Goal: Information Seeking & Learning: Learn about a topic

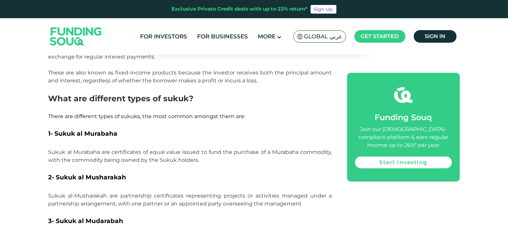
scroll to position [663, 0]
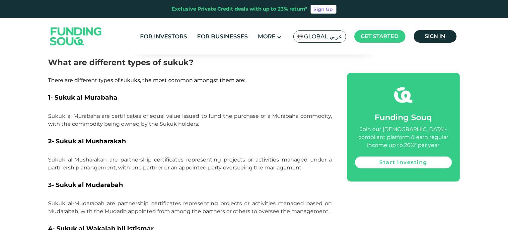
click at [63, 138] on span "2- Sukuk al Musharakah" at bounding box center [87, 142] width 78 height 8
click at [92, 138] on span "2- Sukuk al Musharakah" at bounding box center [87, 142] width 78 height 8
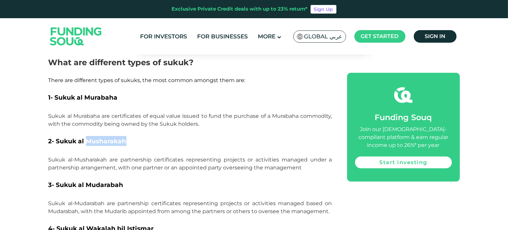
click at [92, 138] on span "2- Sukuk al Musharakah" at bounding box center [87, 142] width 78 height 8
drag, startPoint x: 92, startPoint y: 134, endPoint x: 72, endPoint y: 133, distance: 19.3
click at [72, 138] on span "2- Sukuk al Musharakah" at bounding box center [87, 142] width 78 height 8
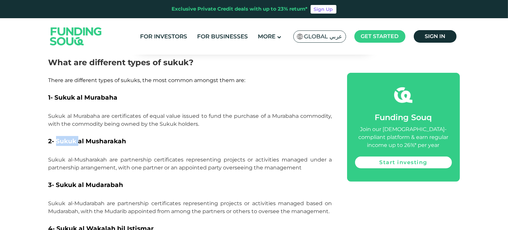
click at [72, 138] on span "2- Sukuk al Musharakah" at bounding box center [87, 142] width 78 height 8
drag, startPoint x: 72, startPoint y: 133, endPoint x: 64, endPoint y: 134, distance: 8.0
click at [64, 138] on span "2- Sukuk al Musharakah" at bounding box center [87, 142] width 78 height 8
drag, startPoint x: 64, startPoint y: 134, endPoint x: 110, endPoint y: 136, distance: 45.8
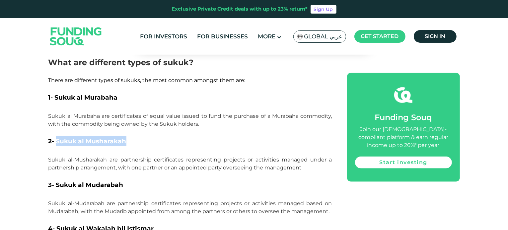
click at [110, 138] on span "2- Sukuk al Musharakah" at bounding box center [87, 142] width 78 height 8
drag, startPoint x: 110, startPoint y: 136, endPoint x: 76, endPoint y: 135, distance: 34.5
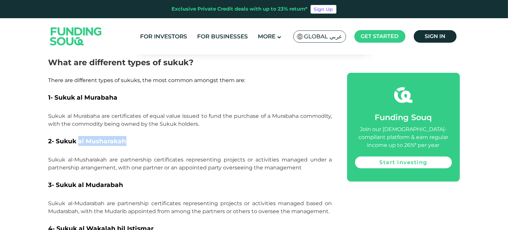
click at [76, 138] on span "2- Sukuk al Musharakah" at bounding box center [87, 142] width 78 height 8
click at [72, 138] on span "2- Sukuk al Musharakah" at bounding box center [87, 142] width 78 height 8
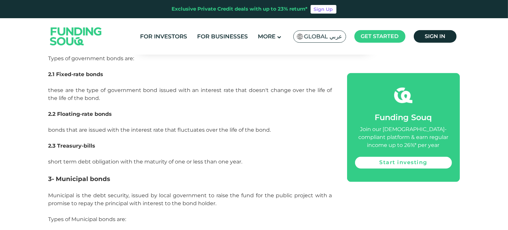
scroll to position [1229, 0]
click at [235, 158] on span "short term debt obligation with the maturity of one or less than one year." at bounding box center [145, 161] width 194 height 6
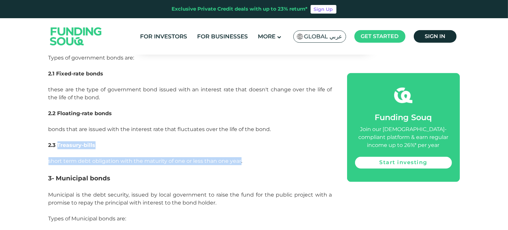
drag, startPoint x: 235, startPoint y: 153, endPoint x: 60, endPoint y: 137, distance: 175.1
click at [60, 142] on span "2.3 Treasury-bills" at bounding box center [71, 145] width 47 height 6
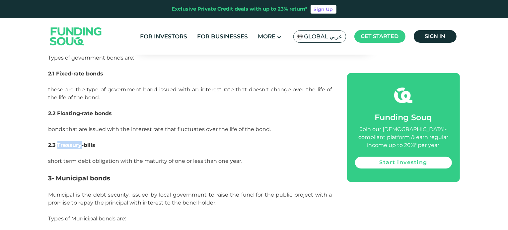
click at [60, 142] on span "2.3 Treasury-bills" at bounding box center [71, 145] width 47 height 6
click at [19, 143] on div "Home Blog Shariah Compliance 1" at bounding box center [254, 8] width 508 height 2354
click at [86, 142] on span "2.3 Treasury-bills" at bounding box center [71, 145] width 47 height 6
click at [116, 130] on p "bonds that are issued with the interest rate that fluctuates over the life of t…" at bounding box center [190, 130] width 284 height 24
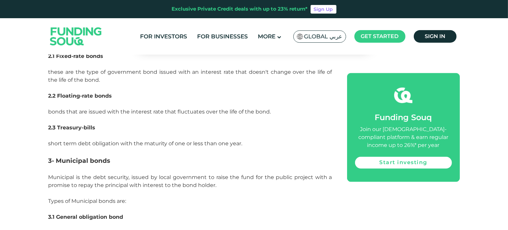
scroll to position [1247, 0]
click at [205, 178] on span "Municipal is the debt security, issued by local government to raise the fund fo…" at bounding box center [190, 189] width 284 height 30
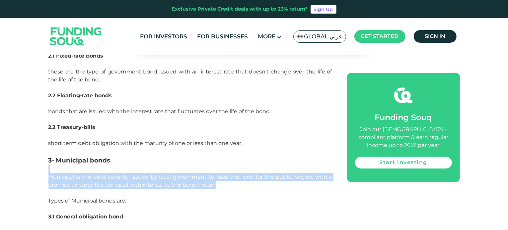
drag, startPoint x: 205, startPoint y: 178, endPoint x: 56, endPoint y: 165, distance: 149.1
click at [56, 165] on p "Municipal is the debt security, issued by local government to raise the fund fo…" at bounding box center [190, 189] width 284 height 48
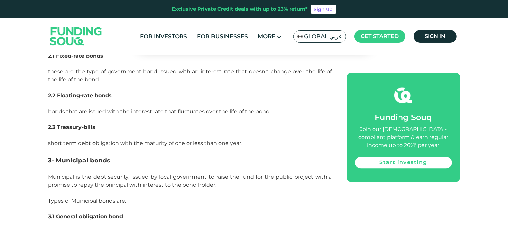
click at [56, 165] on p "Municipal is the debt security, issued by local government to raise the fund fo…" at bounding box center [190, 189] width 284 height 48
click at [54, 174] on span "Municipal is the debt security, issued by local government to raise the fund fo…" at bounding box center [190, 189] width 284 height 30
drag, startPoint x: 54, startPoint y: 168, endPoint x: 58, endPoint y: 168, distance: 4.3
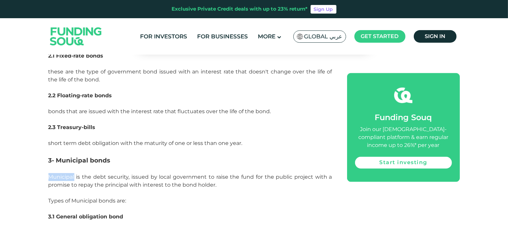
click at [58, 174] on span "Municipal is the debt security, issued by local government to raise the fund fo…" at bounding box center [190, 189] width 284 height 30
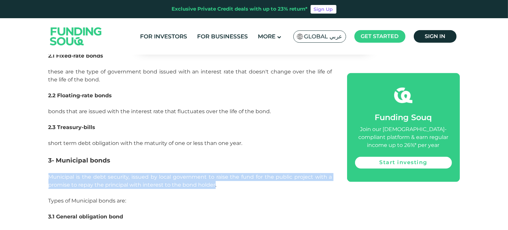
drag, startPoint x: 58, startPoint y: 168, endPoint x: 208, endPoint y: 175, distance: 149.7
click at [208, 175] on span "Municipal is the debt security, issued by local government to raise the fund fo…" at bounding box center [190, 189] width 284 height 30
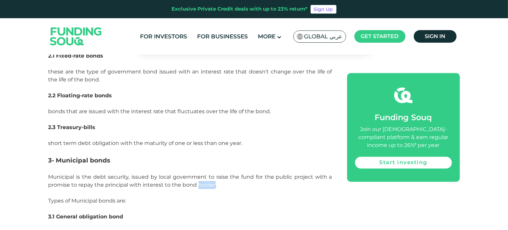
click at [208, 175] on span "Municipal is the debt security, issued by local government to raise the fund fo…" at bounding box center [190, 189] width 284 height 30
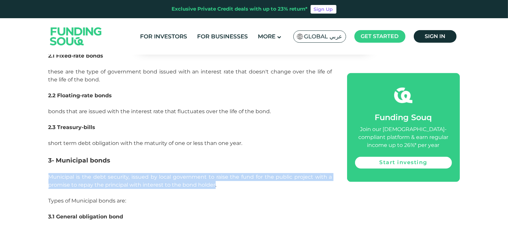
drag, startPoint x: 208, startPoint y: 175, endPoint x: 48, endPoint y: 172, distance: 160.2
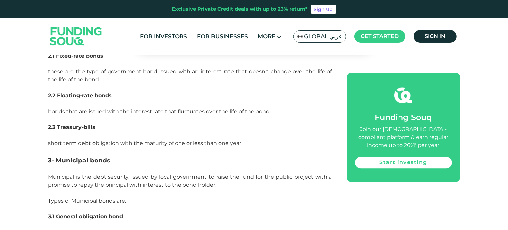
click at [50, 174] on span "Municipal is the debt security, issued by local government to raise the fund fo…" at bounding box center [190, 189] width 284 height 30
drag, startPoint x: 50, startPoint y: 171, endPoint x: 57, endPoint y: 171, distance: 6.3
click at [57, 174] on span "Municipal is the debt security, issued by local government to raise the fund fo…" at bounding box center [190, 189] width 284 height 30
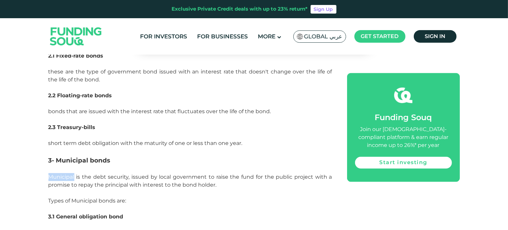
click at [57, 174] on span "Municipal is the debt security, issued by local government to raise the fund fo…" at bounding box center [190, 189] width 284 height 30
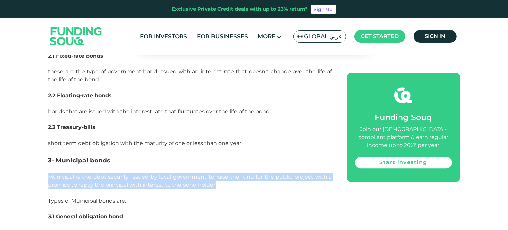
drag, startPoint x: 57, startPoint y: 171, endPoint x: 208, endPoint y: 176, distance: 151.0
click at [208, 176] on span "Municipal is the debt security, issued by local government to raise the fund fo…" at bounding box center [190, 189] width 284 height 30
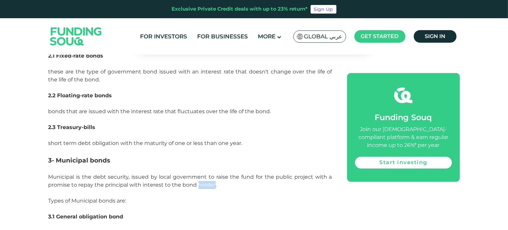
click at [208, 176] on span "Municipal is the debt security, issued by local government to raise the fund fo…" at bounding box center [190, 189] width 284 height 30
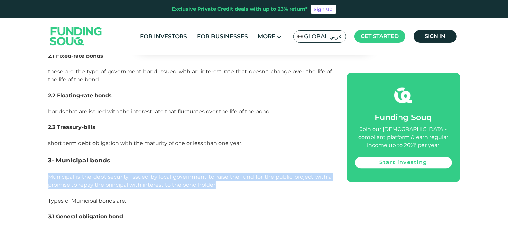
drag, startPoint x: 208, startPoint y: 176, endPoint x: 54, endPoint y: 169, distance: 153.3
click at [54, 174] on span "Municipal is the debt security, issued by local government to raise the fund fo…" at bounding box center [190, 189] width 284 height 30
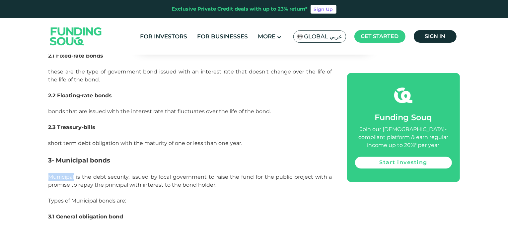
drag, startPoint x: 54, startPoint y: 169, endPoint x: 60, endPoint y: 168, distance: 5.4
click at [60, 174] on span "Municipal is the debt security, issued by local government to raise the fund fo…" at bounding box center [190, 189] width 284 height 30
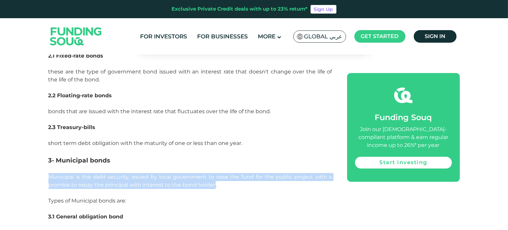
drag, startPoint x: 60, startPoint y: 168, endPoint x: 207, endPoint y: 179, distance: 147.6
click at [207, 179] on span "Municipal is the debt security, issued by local government to raise the fund fo…" at bounding box center [190, 189] width 284 height 30
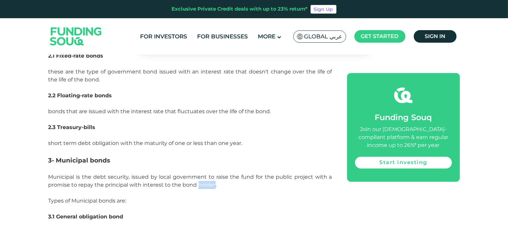
click at [207, 179] on span "Municipal is the debt security, issued by local government to raise the fund fo…" at bounding box center [190, 189] width 284 height 30
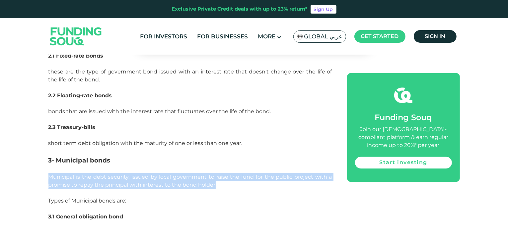
drag, startPoint x: 207, startPoint y: 179, endPoint x: 57, endPoint y: 168, distance: 150.3
click at [57, 174] on span "Municipal is the debt security, issued by local government to raise the fund fo…" at bounding box center [190, 189] width 284 height 30
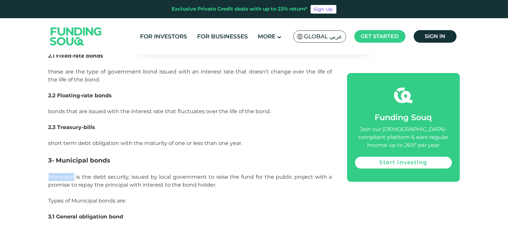
drag, startPoint x: 57, startPoint y: 168, endPoint x: 61, endPoint y: 168, distance: 3.6
click at [61, 174] on span "Municipal is the debt security, issued by local government to raise the fund fo…" at bounding box center [190, 189] width 284 height 30
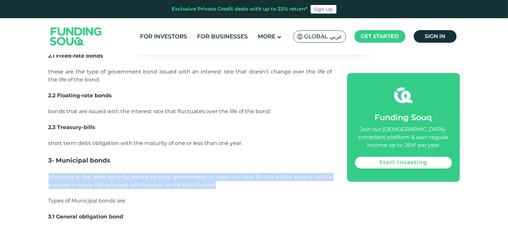
drag, startPoint x: 61, startPoint y: 168, endPoint x: 199, endPoint y: 178, distance: 138.3
click at [199, 178] on span "Municipal is the debt security, issued by local government to raise the fund fo…" at bounding box center [190, 189] width 284 height 30
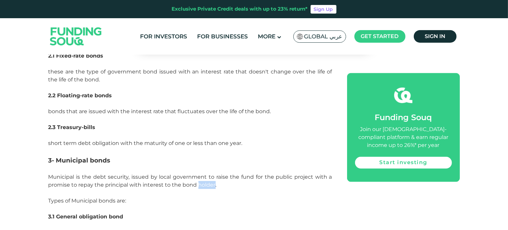
click at [199, 178] on span "Municipal is the debt security, issued by local government to raise the fund fo…" at bounding box center [190, 189] width 284 height 30
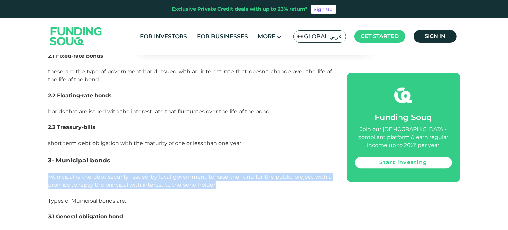
drag, startPoint x: 199, startPoint y: 178, endPoint x: 65, endPoint y: 166, distance: 133.9
click at [65, 166] on p "Municipal is the debt security, issued by local government to raise the fund fo…" at bounding box center [190, 189] width 284 height 48
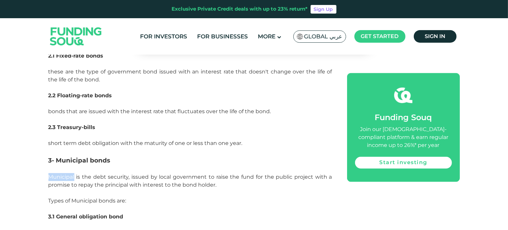
drag, startPoint x: 65, startPoint y: 166, endPoint x: 59, endPoint y: 167, distance: 6.4
click at [59, 167] on p "Municipal is the debt security, issued by local government to raise the fund fo…" at bounding box center [190, 189] width 284 height 48
click at [59, 174] on span "Municipal is the debt security, issued by local government to raise the fund fo…" at bounding box center [190, 189] width 284 height 30
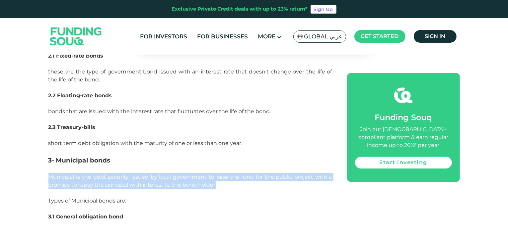
drag, startPoint x: 59, startPoint y: 167, endPoint x: 202, endPoint y: 174, distance: 142.8
click at [202, 174] on span "Municipal is the debt security, issued by local government to raise the fund fo…" at bounding box center [190, 189] width 284 height 30
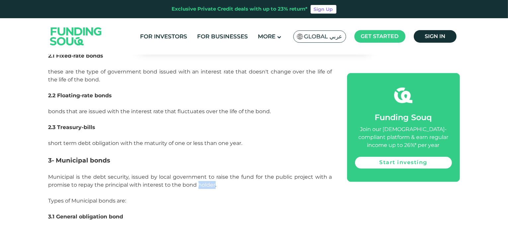
click at [202, 174] on span "Municipal is the debt security, issued by local government to raise the fund fo…" at bounding box center [190, 189] width 284 height 30
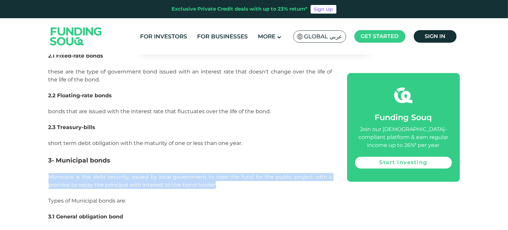
drag, startPoint x: 202, startPoint y: 174, endPoint x: 48, endPoint y: 168, distance: 153.6
click at [48, 174] on span "Municipal is the debt security, issued by local government to raise the fund fo…" at bounding box center [190, 189] width 284 height 30
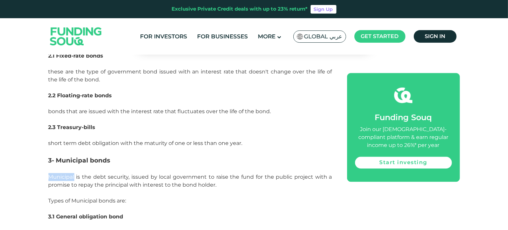
drag, startPoint x: 48, startPoint y: 168, endPoint x: 54, endPoint y: 168, distance: 6.3
click at [54, 174] on span "Municipal is the debt security, issued by local government to raise the fund fo…" at bounding box center [190, 189] width 284 height 30
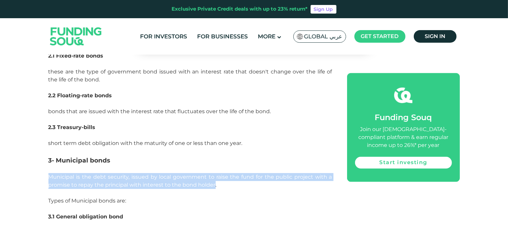
drag, startPoint x: 54, startPoint y: 168, endPoint x: 201, endPoint y: 180, distance: 147.4
click at [201, 180] on span "Municipal is the debt security, issued by local government to raise the fund fo…" at bounding box center [190, 189] width 284 height 30
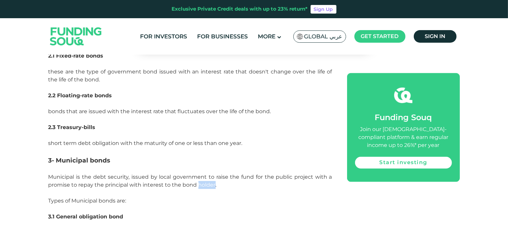
click at [201, 180] on span "Municipal is the debt security, issued by local government to raise the fund fo…" at bounding box center [190, 189] width 284 height 30
click at [242, 179] on p "Municipal is the debt security, issued by local government to raise the fund fo…" at bounding box center [190, 189] width 284 height 48
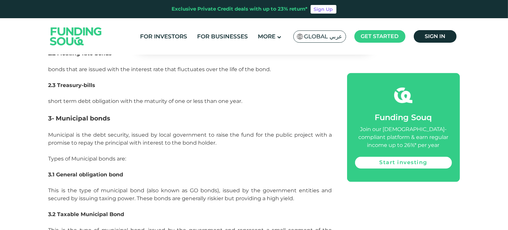
scroll to position [1290, 0]
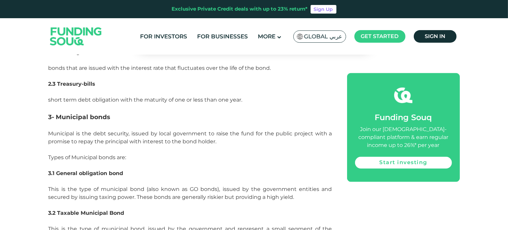
click at [207, 133] on span "Municipal is the debt security, issued by local government to raise the fund fo…" at bounding box center [190, 146] width 284 height 30
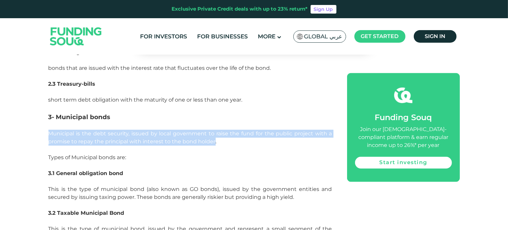
drag, startPoint x: 207, startPoint y: 133, endPoint x: 54, endPoint y: 126, distance: 152.7
click at [54, 131] on span "Municipal is the debt security, issued by local government to raise the fund fo…" at bounding box center [190, 146] width 284 height 30
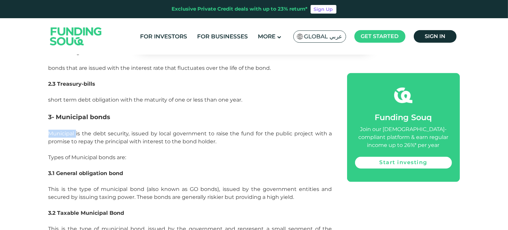
click at [54, 131] on span "Municipal is the debt security, issued by local government to raise the fund fo…" at bounding box center [190, 146] width 284 height 30
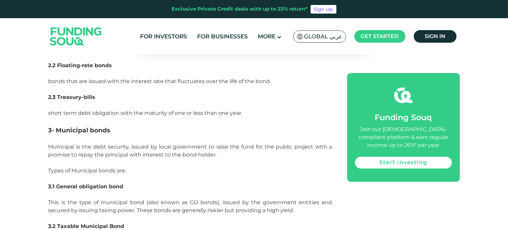
click at [86, 94] on span "2.3 Treasury-bills" at bounding box center [71, 97] width 47 height 6
drag, startPoint x: 86, startPoint y: 90, endPoint x: 69, endPoint y: 89, distance: 17.3
click at [69, 94] on span "2.3 Treasury-bills" at bounding box center [71, 97] width 47 height 6
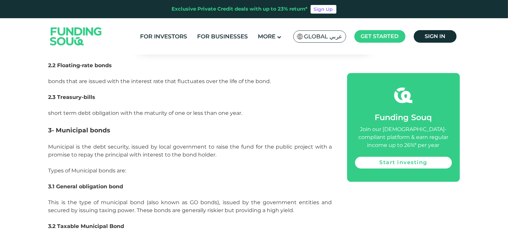
click at [204, 147] on span "Municipal is the debt security, issued by local government to raise the fund fo…" at bounding box center [190, 159] width 284 height 30
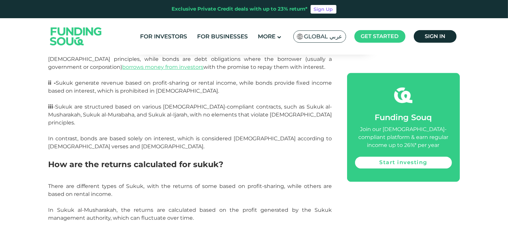
scroll to position [1542, 0]
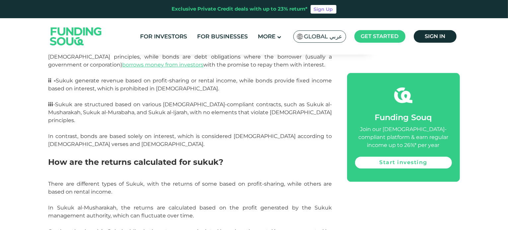
click at [212, 158] on span "How are the returns calculated for sukuk?" at bounding box center [135, 163] width 175 height 10
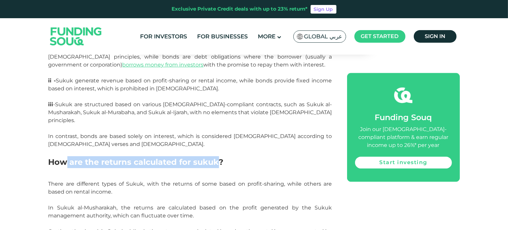
drag, startPoint x: 212, startPoint y: 147, endPoint x: 67, endPoint y: 142, distance: 145.0
click at [67, 158] on span "How are the returns calculated for sukuk?" at bounding box center [135, 163] width 175 height 10
drag, startPoint x: 67, startPoint y: 142, endPoint x: 188, endPoint y: 144, distance: 121.1
click at [188, 158] on span "How are the returns calculated for sukuk?" at bounding box center [135, 163] width 175 height 10
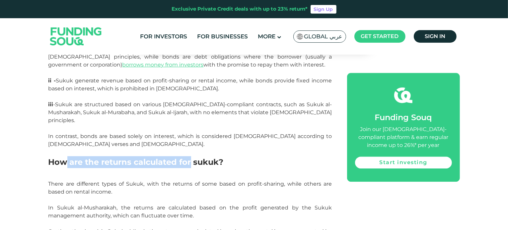
click at [188, 158] on span "How are the returns calculated for sukuk?" at bounding box center [135, 163] width 175 height 10
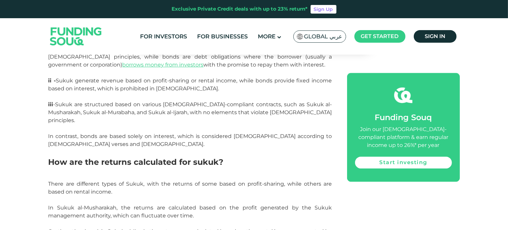
click at [225, 157] on h2 "How are the returns calculated for sukuk?" at bounding box center [190, 169] width 284 height 24
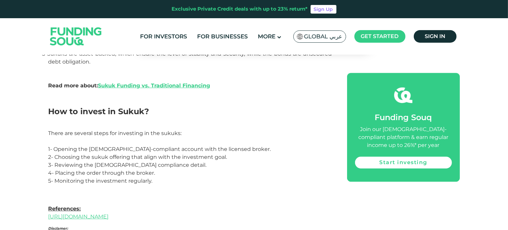
scroll to position [1832, 0]
click at [276, 105] on h2 "How to invest in Sukuk?" at bounding box center [190, 117] width 284 height 24
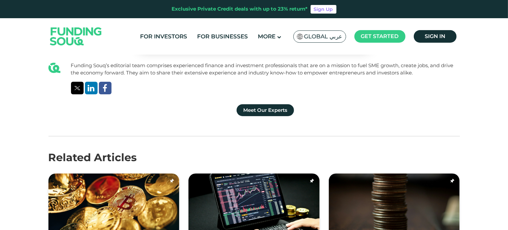
scroll to position [2098, 0]
